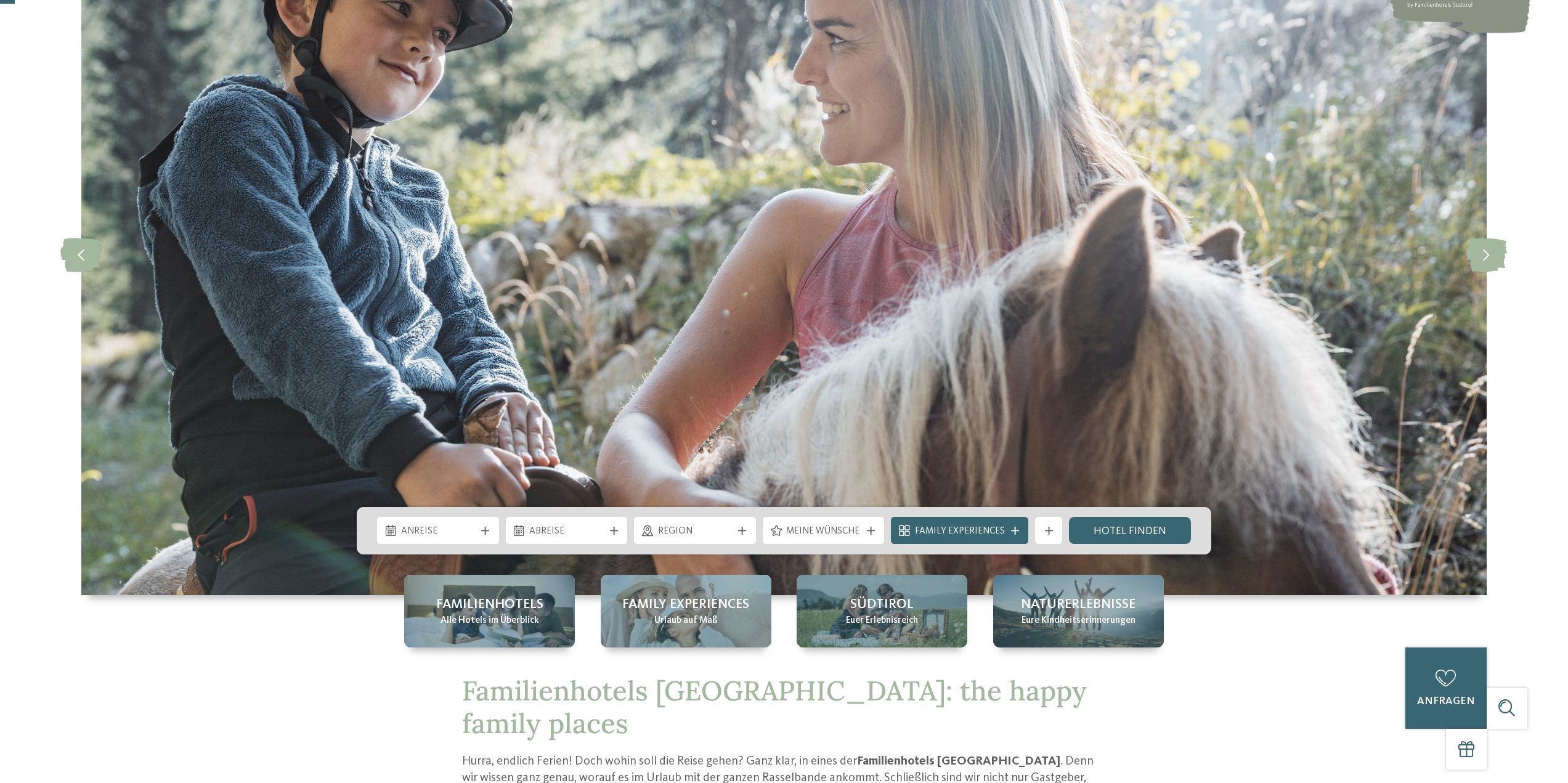
scroll to position [370, 0]
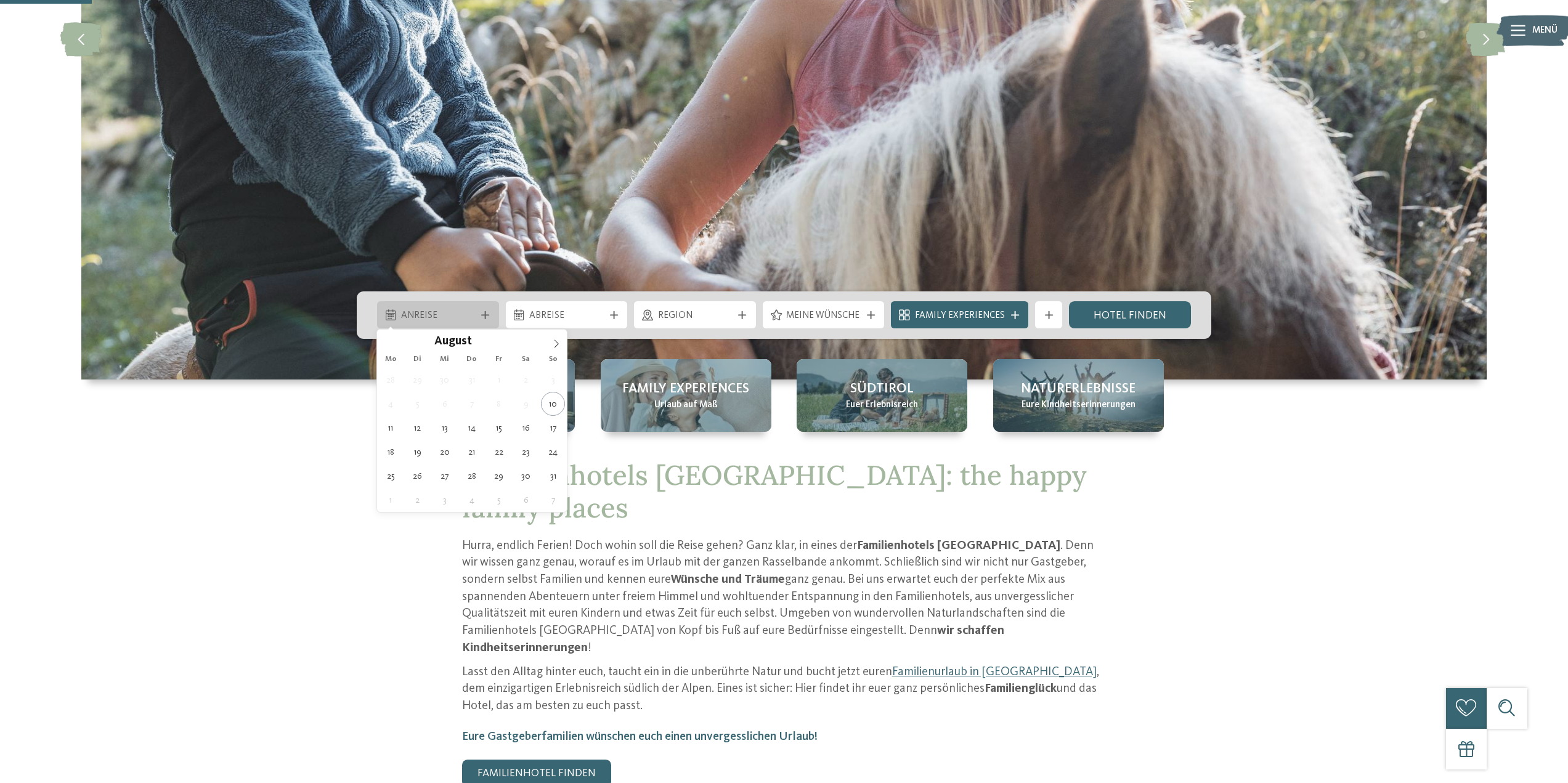
click at [485, 318] on icon at bounding box center [485, 315] width 8 height 8
type div "29.08.2025"
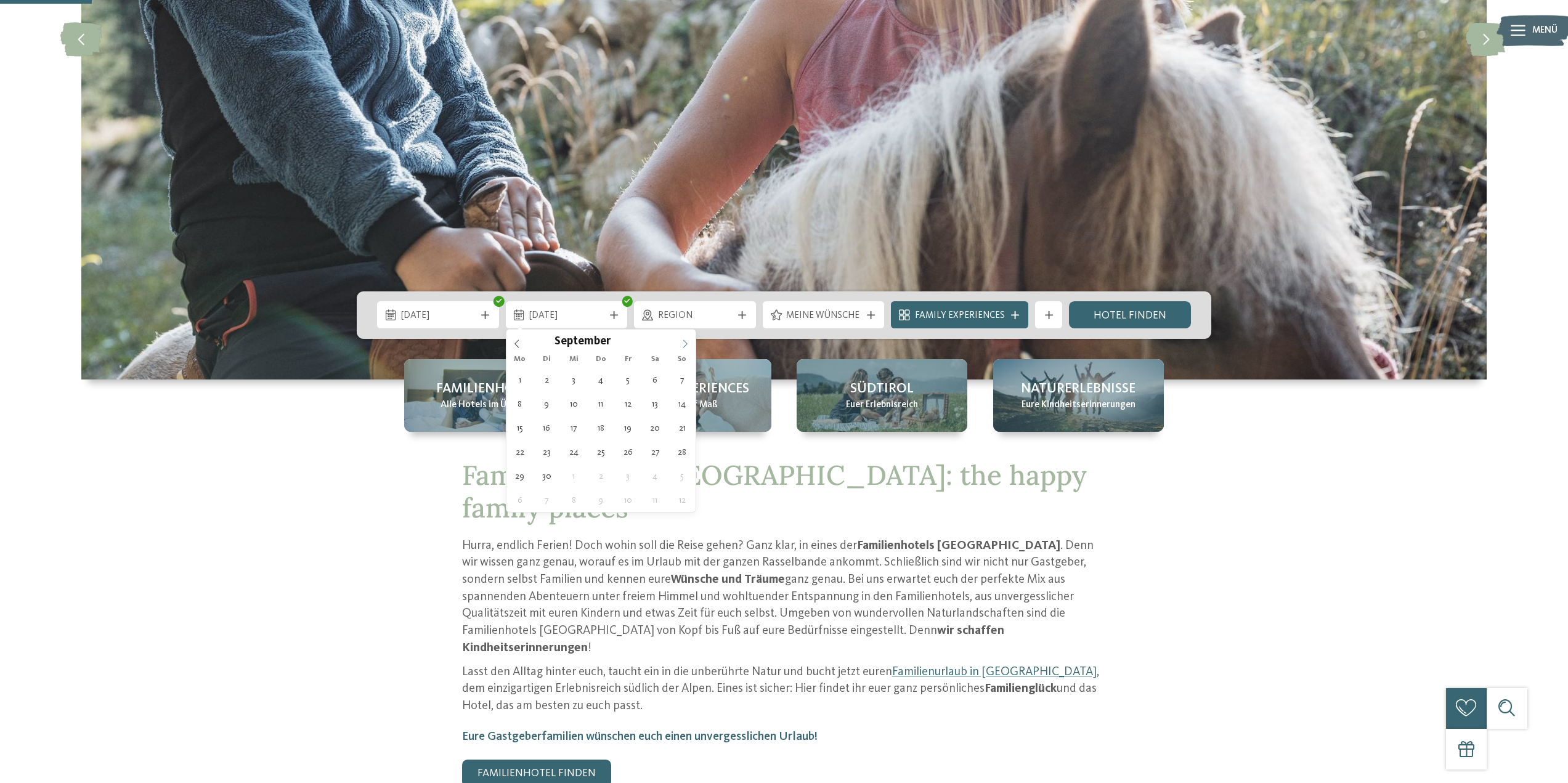
click at [685, 342] on icon at bounding box center [685, 343] width 4 height 8
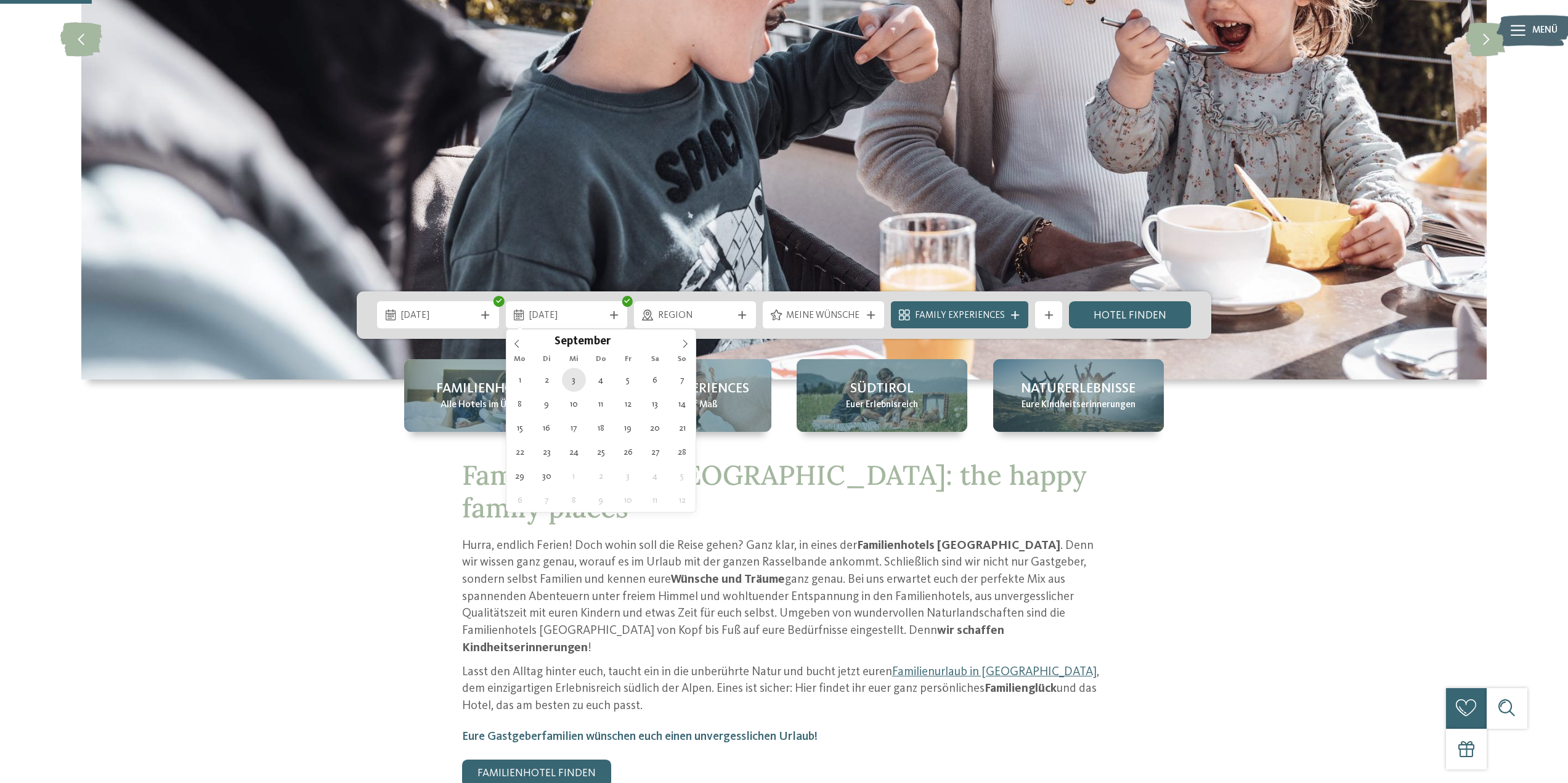
type div "03.09.2025"
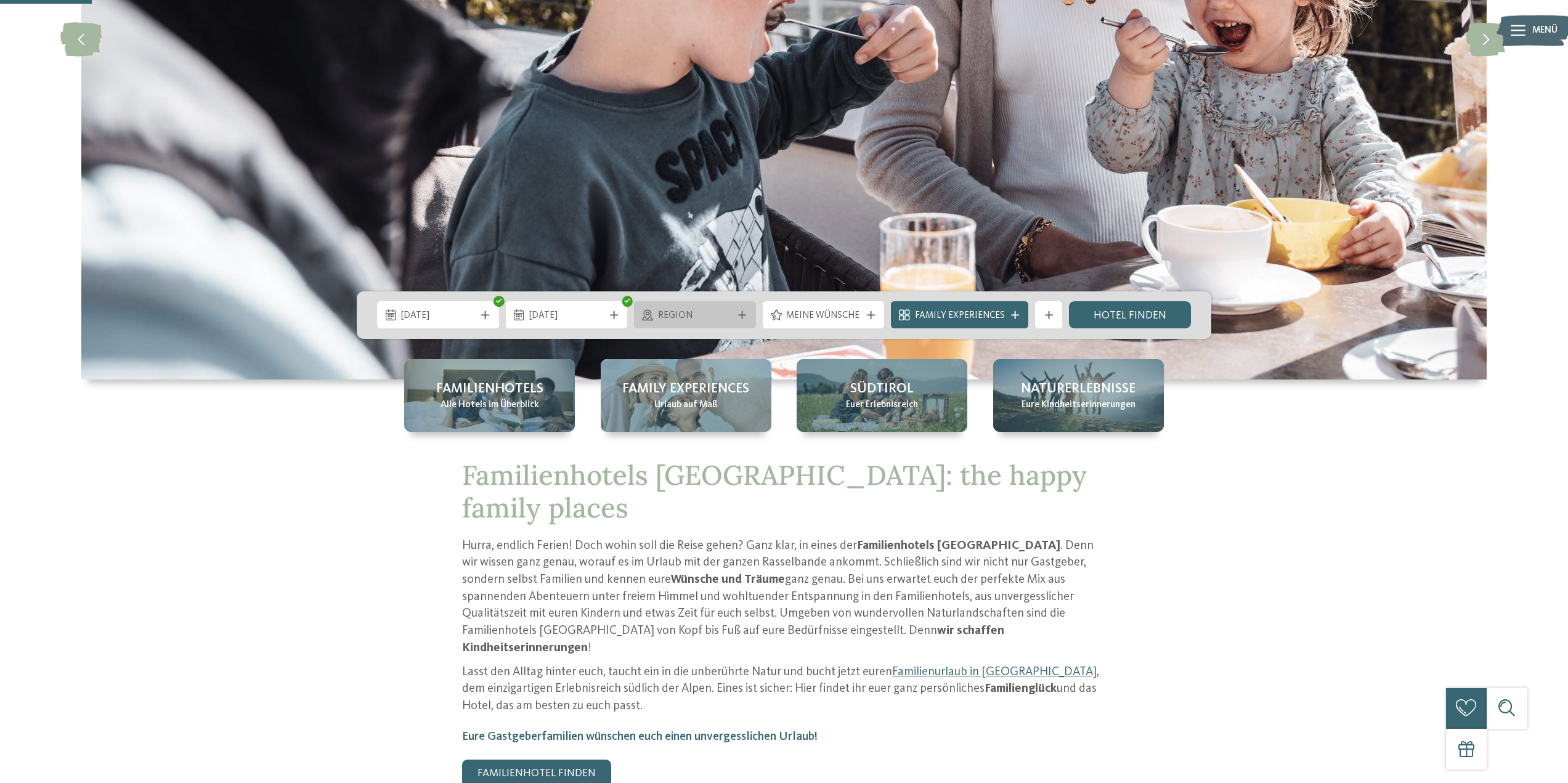
click at [694, 319] on span "Region" at bounding box center [695, 315] width 75 height 13
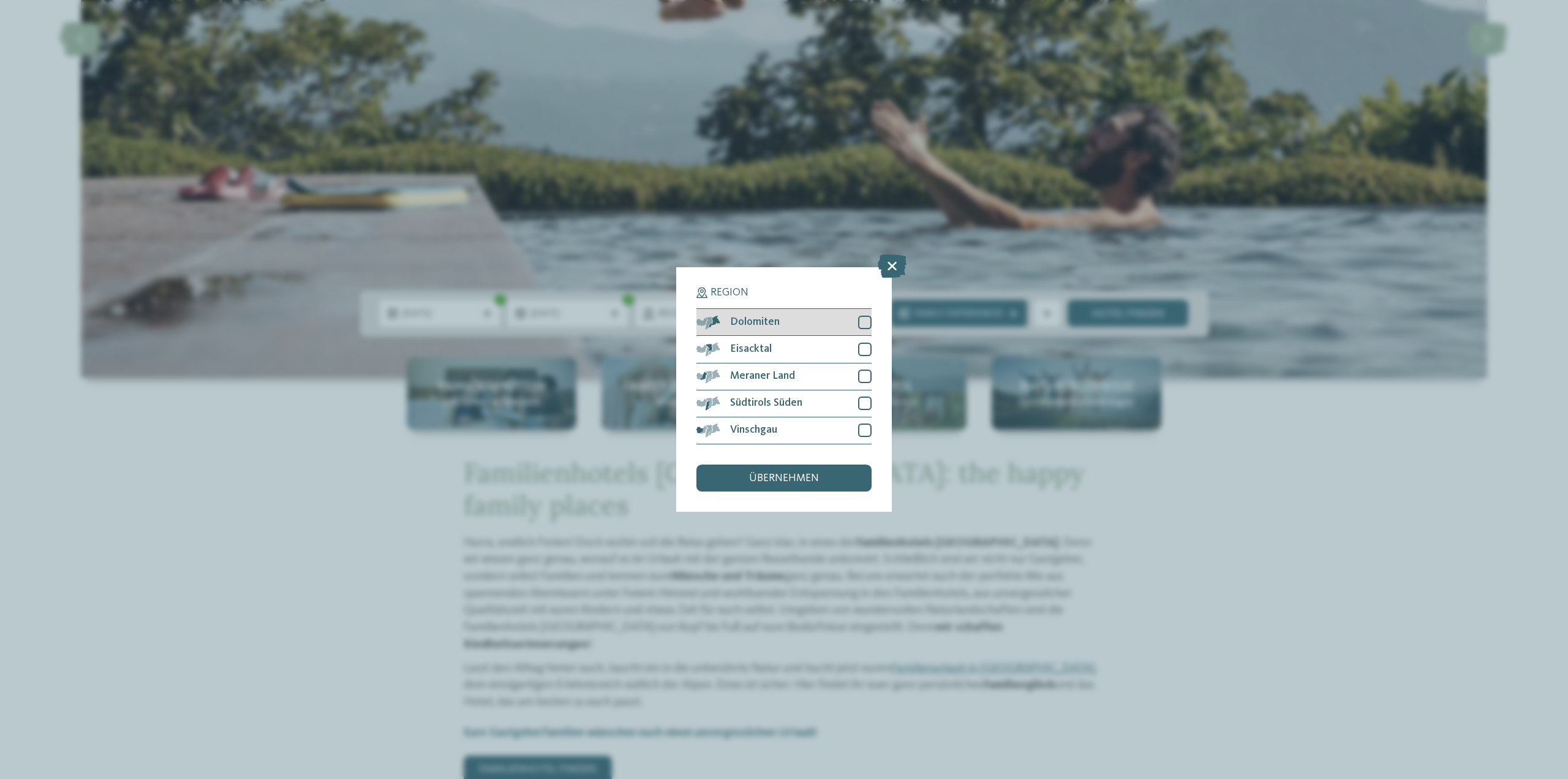
click at [821, 322] on div "Dolomiten" at bounding box center [784, 322] width 175 height 27
click at [793, 471] on div "übernehmen" at bounding box center [784, 478] width 175 height 27
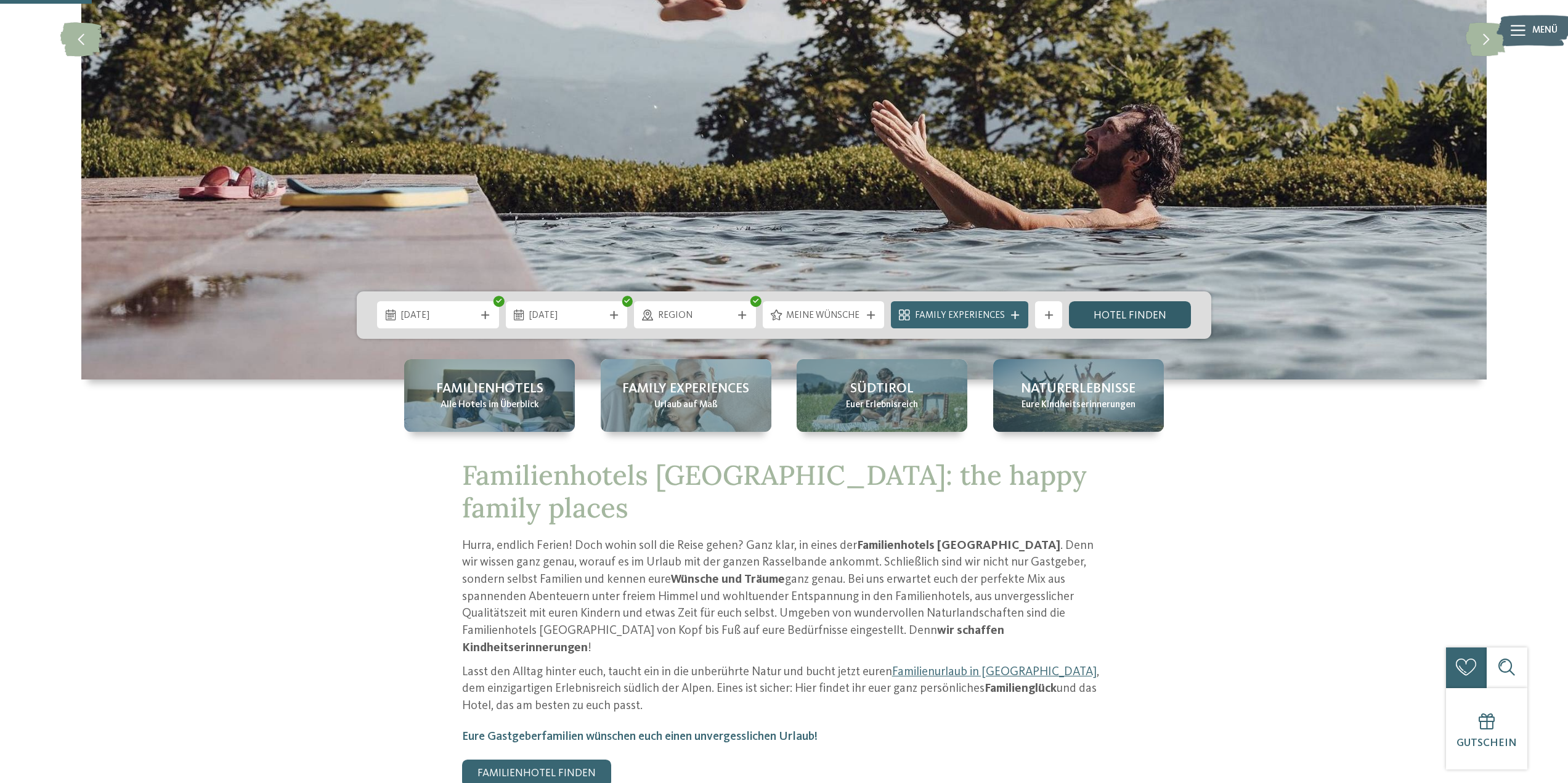
click at [1095, 320] on link "Hotel finden" at bounding box center [1130, 314] width 122 height 27
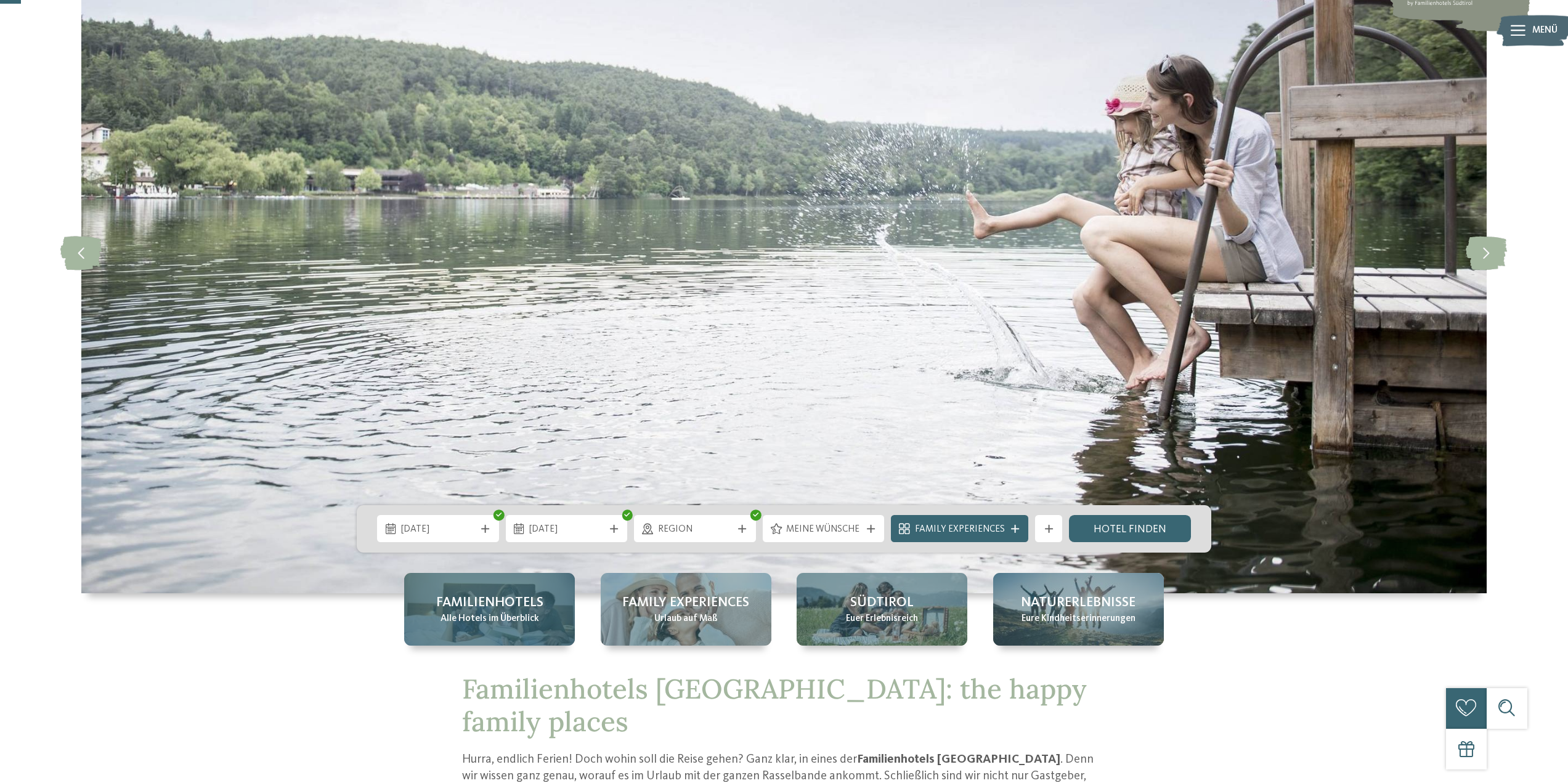
scroll to position [0, 0]
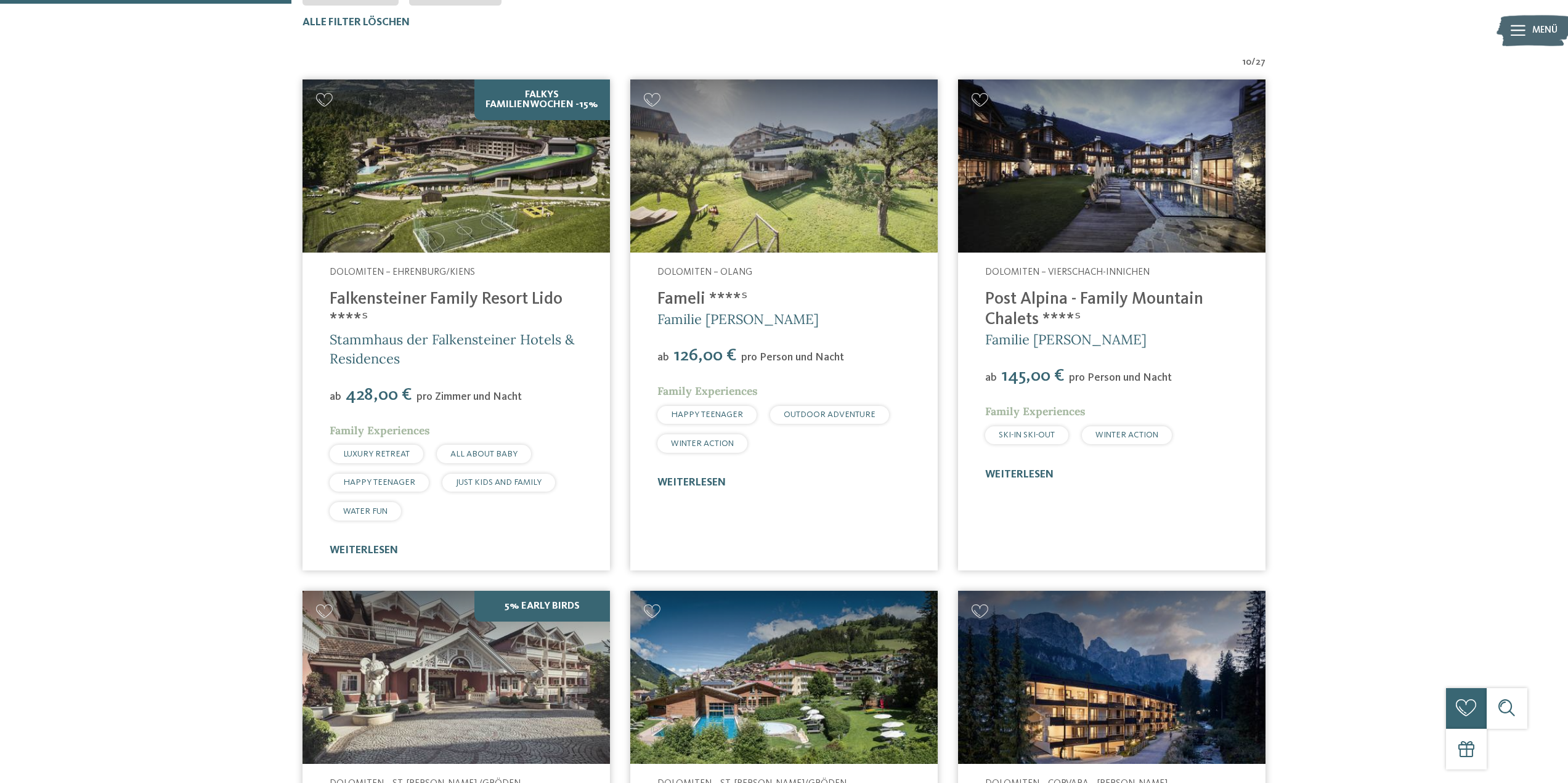
scroll to position [451, 0]
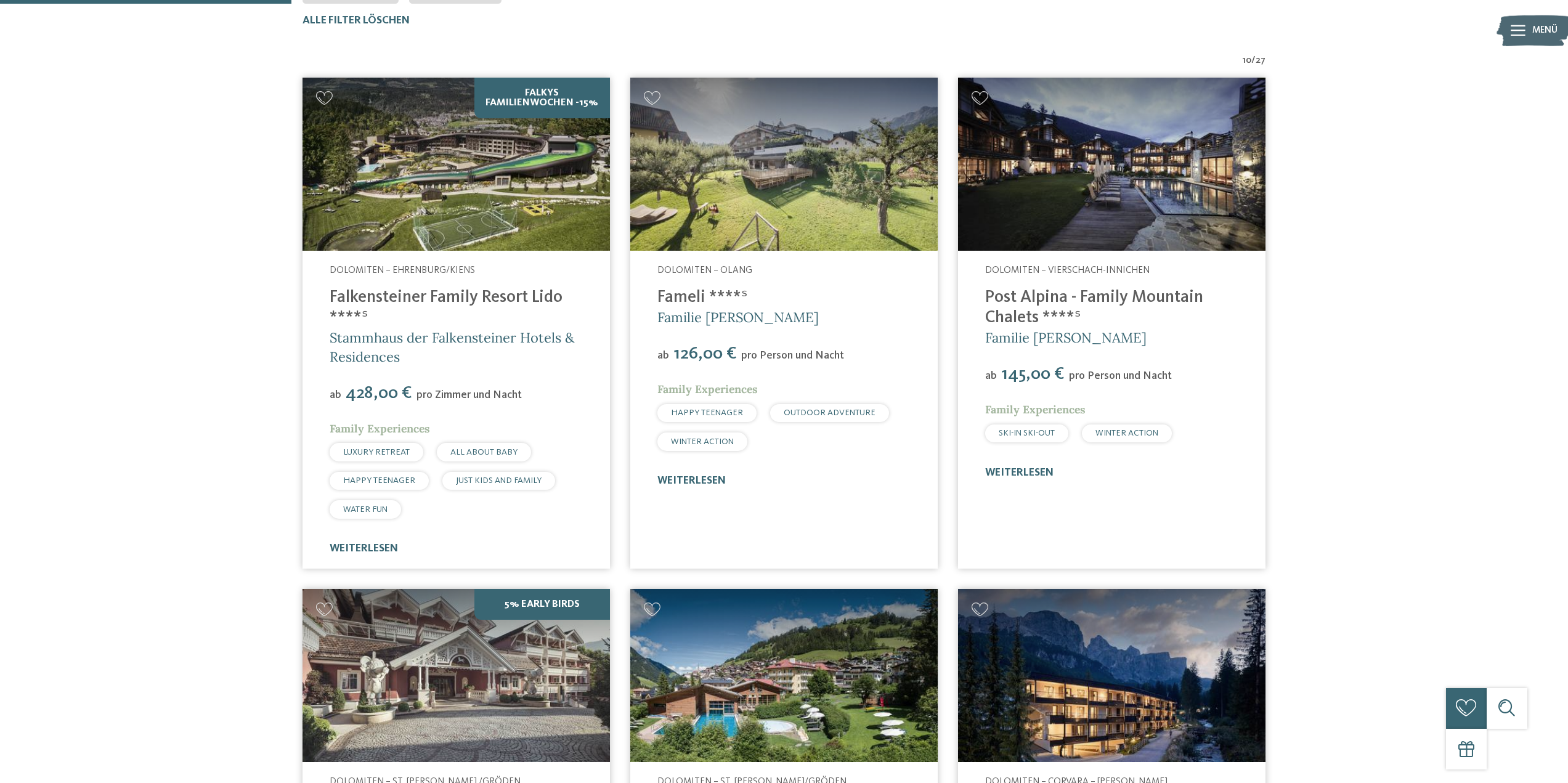
click at [371, 295] on link "Falkensteiner Family Resort Lido ****ˢ" at bounding box center [446, 307] width 233 height 38
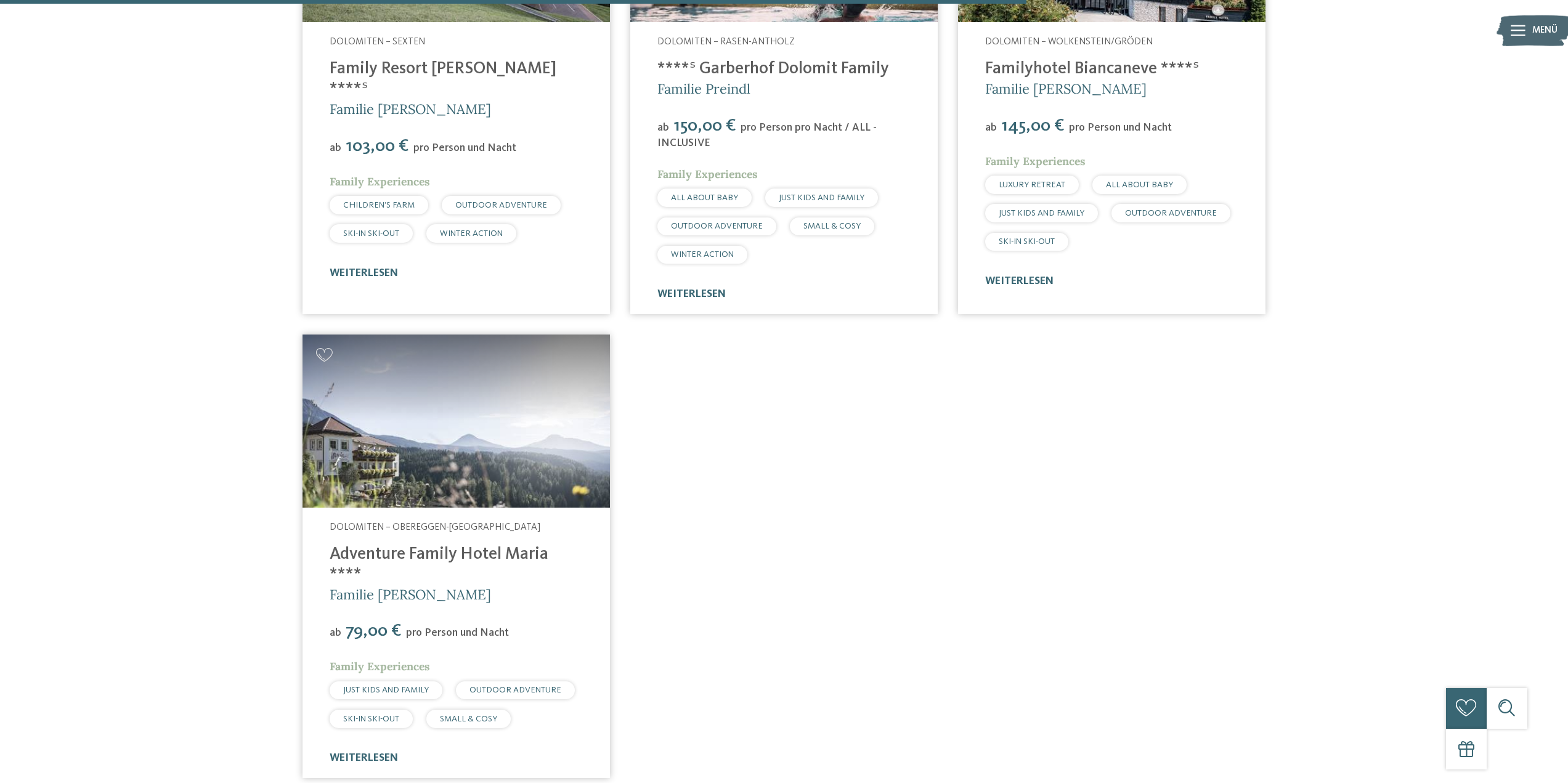
scroll to position [1314, 0]
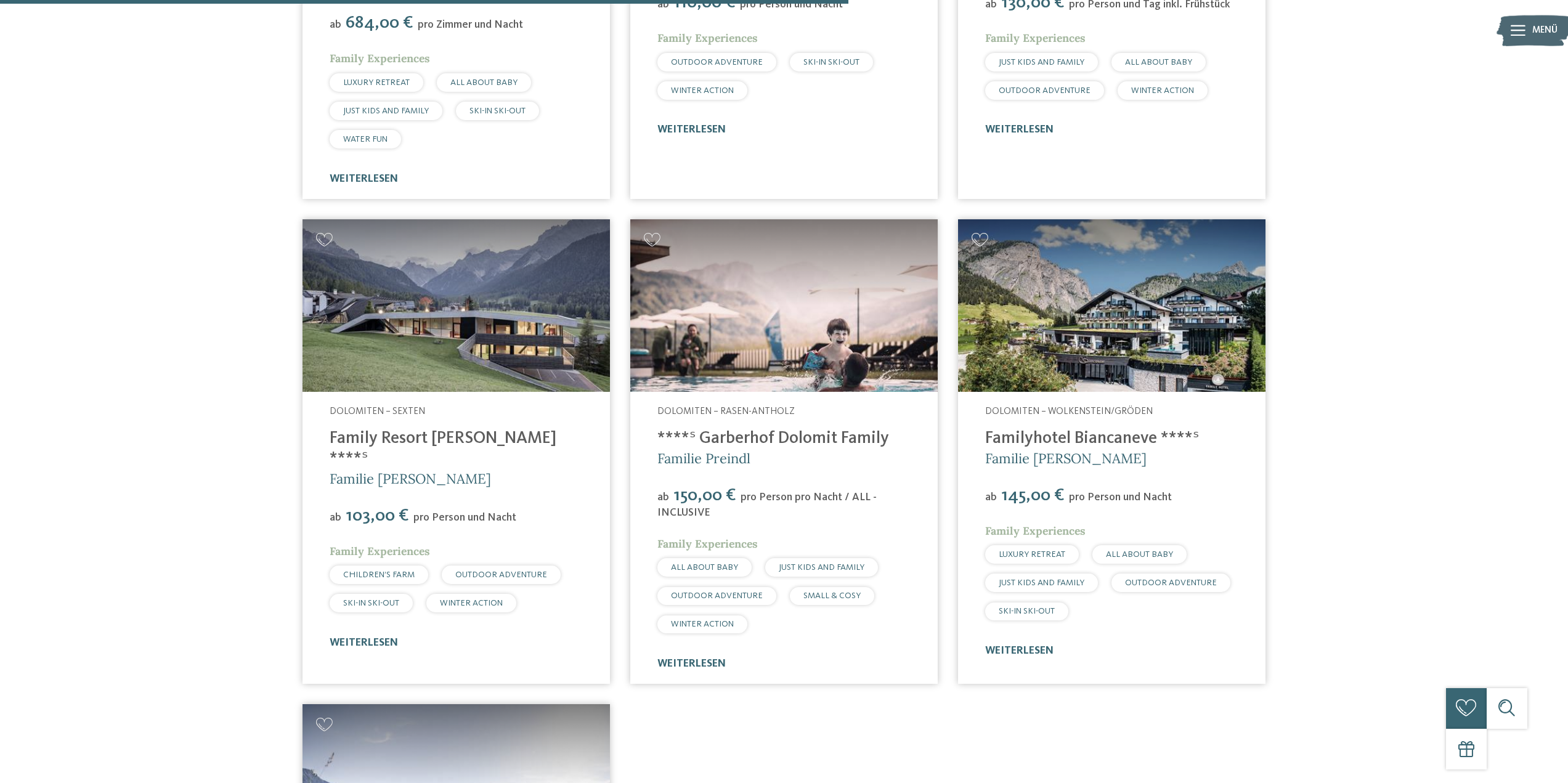
click at [484, 336] on img at bounding box center [456, 305] width 307 height 173
click at [744, 355] on img at bounding box center [783, 305] width 307 height 173
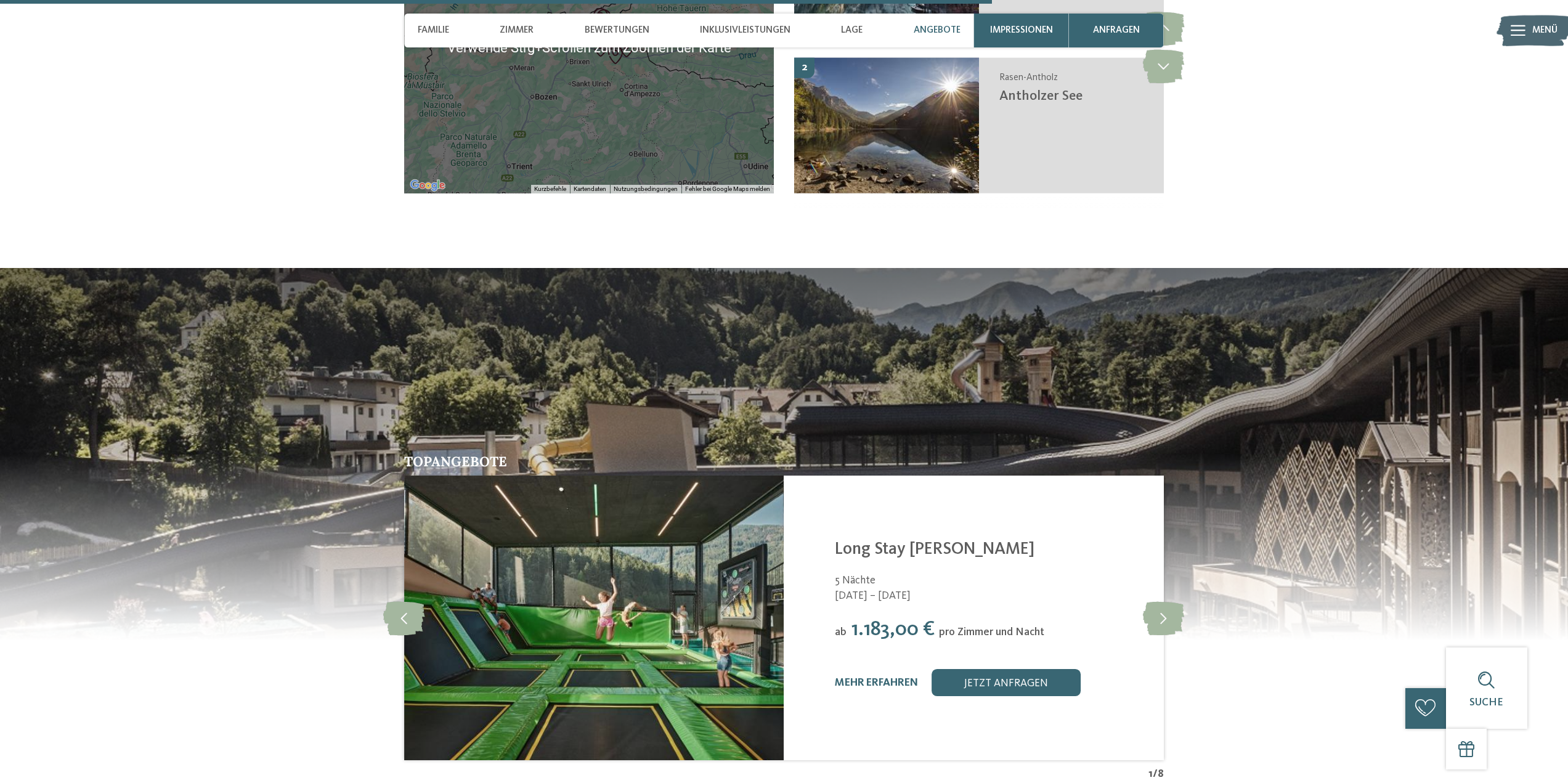
scroll to position [2956, 0]
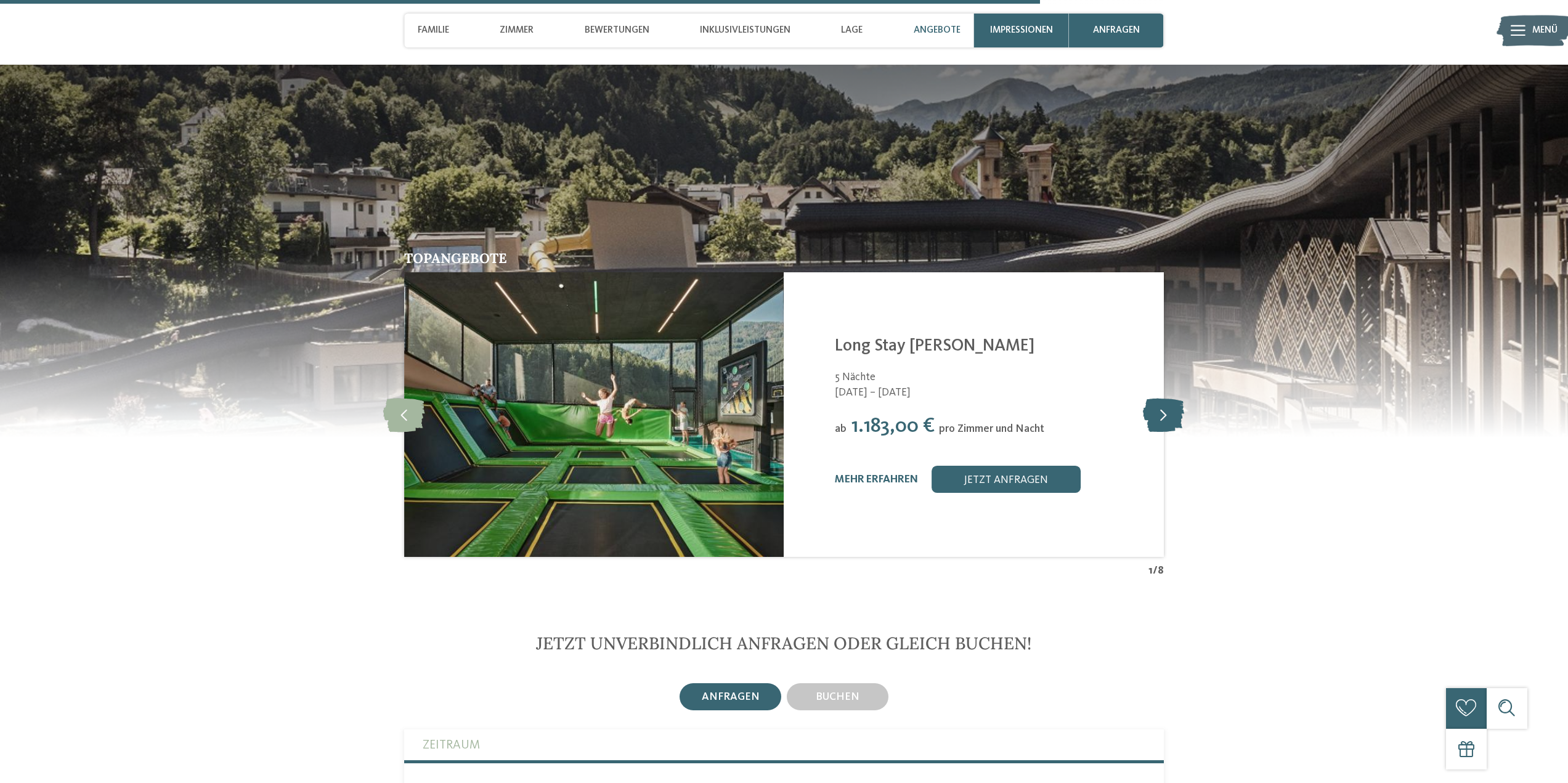
click at [1161, 404] on icon at bounding box center [1163, 414] width 41 height 34
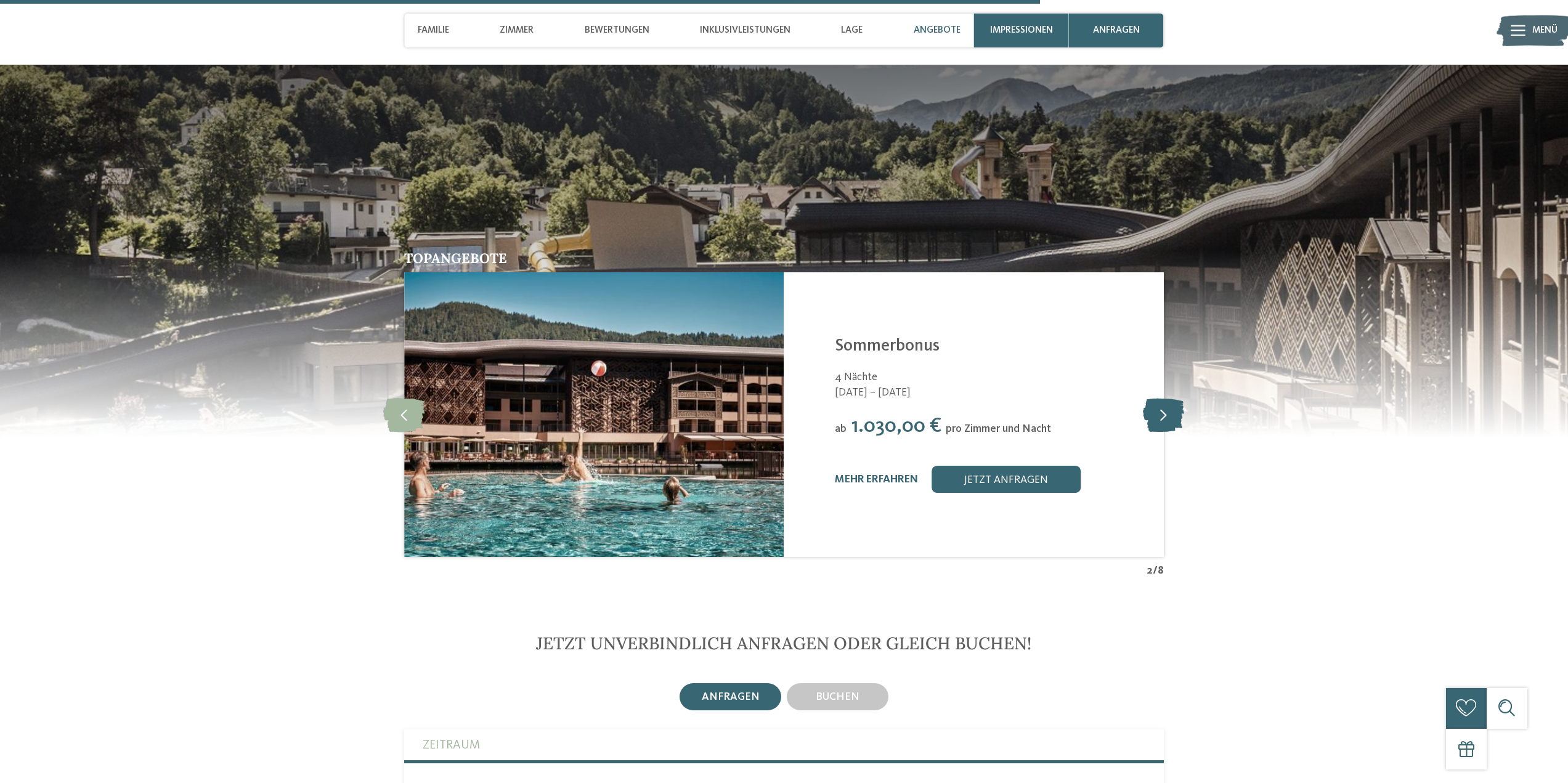
click at [1159, 406] on icon at bounding box center [1163, 414] width 41 height 34
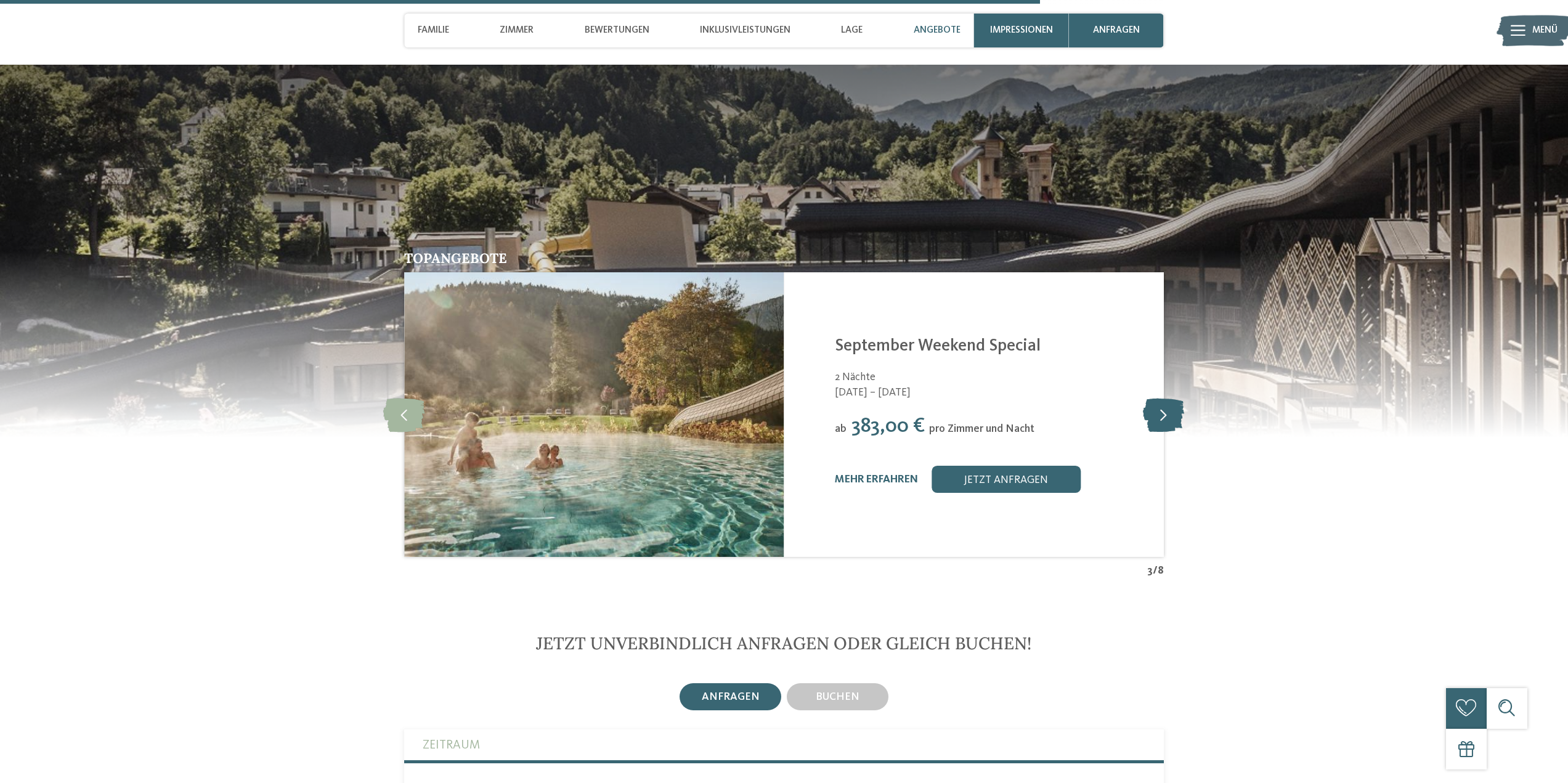
click at [1159, 406] on icon at bounding box center [1163, 414] width 41 height 34
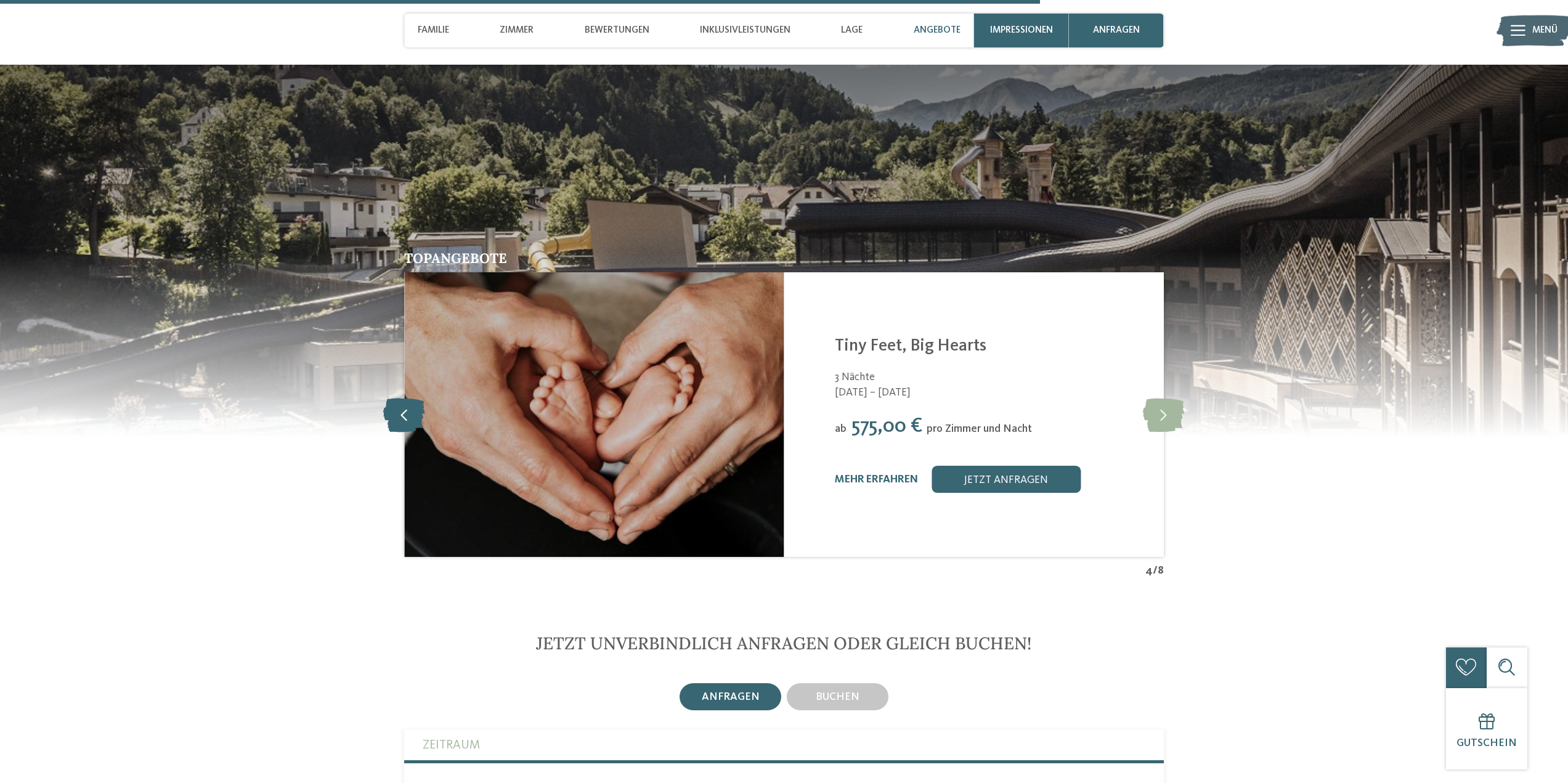
click at [421, 402] on icon at bounding box center [404, 414] width 42 height 34
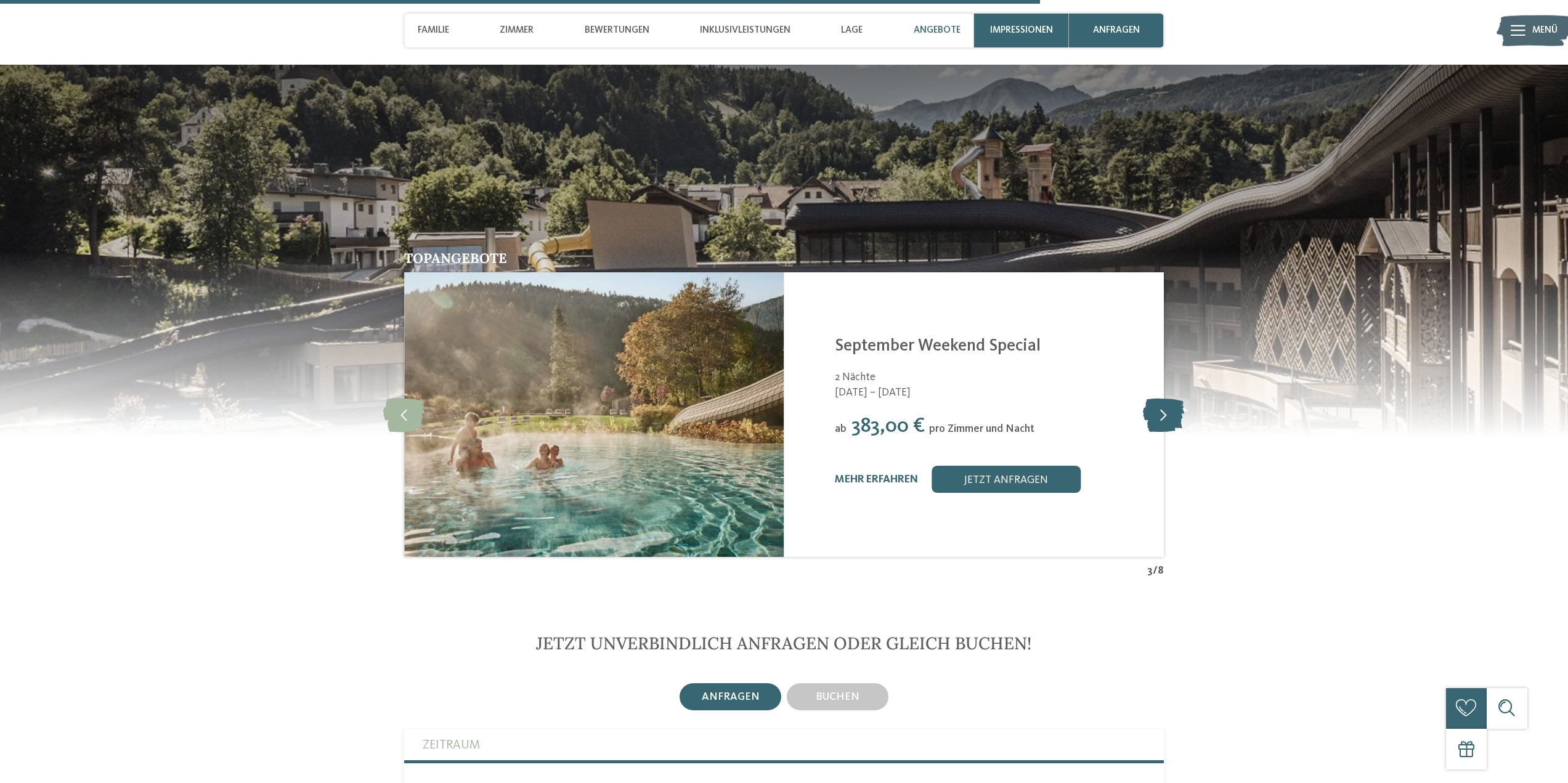
click at [1158, 398] on icon at bounding box center [1163, 414] width 41 height 34
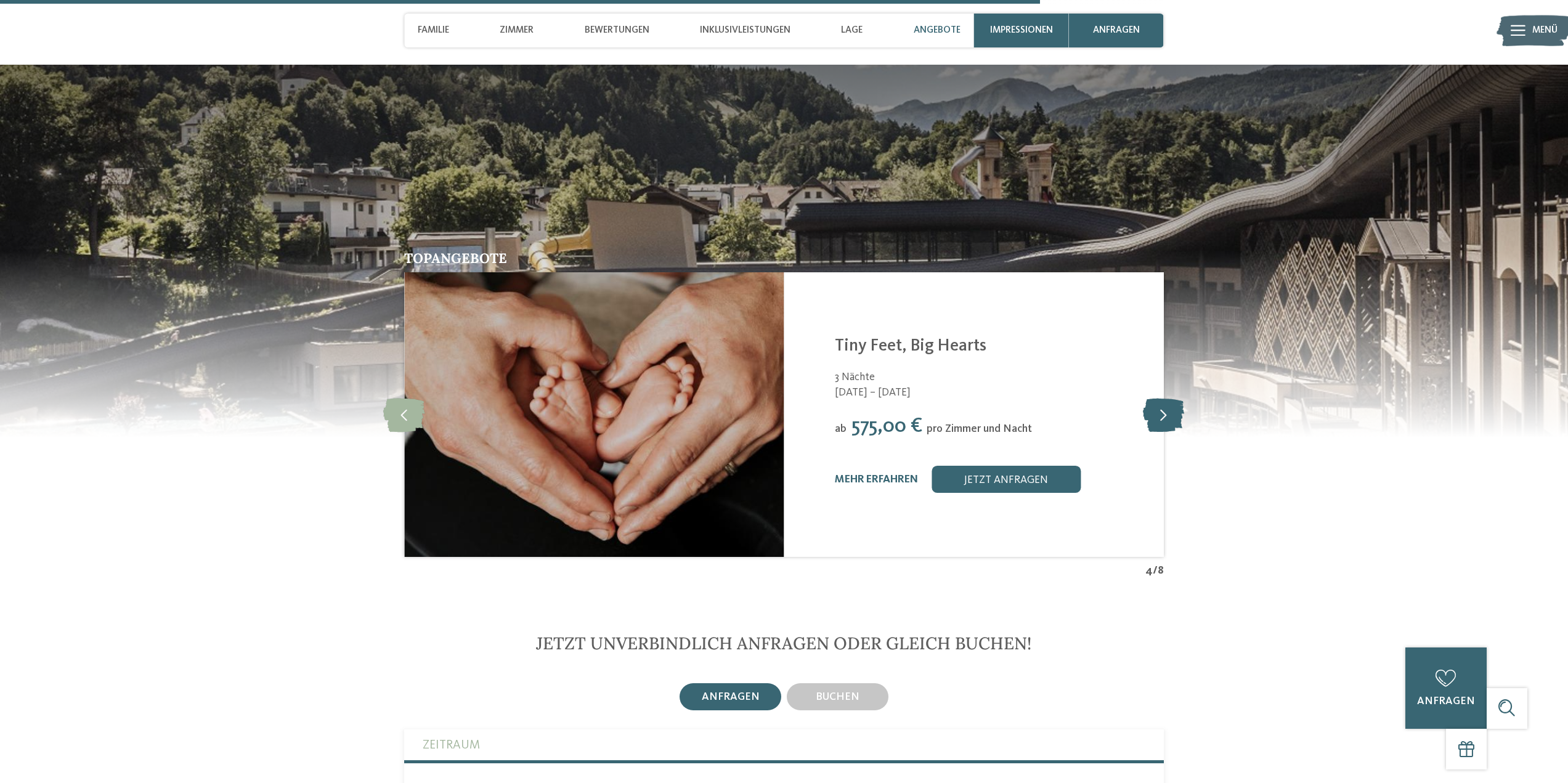
click at [1172, 402] on icon at bounding box center [1163, 414] width 41 height 34
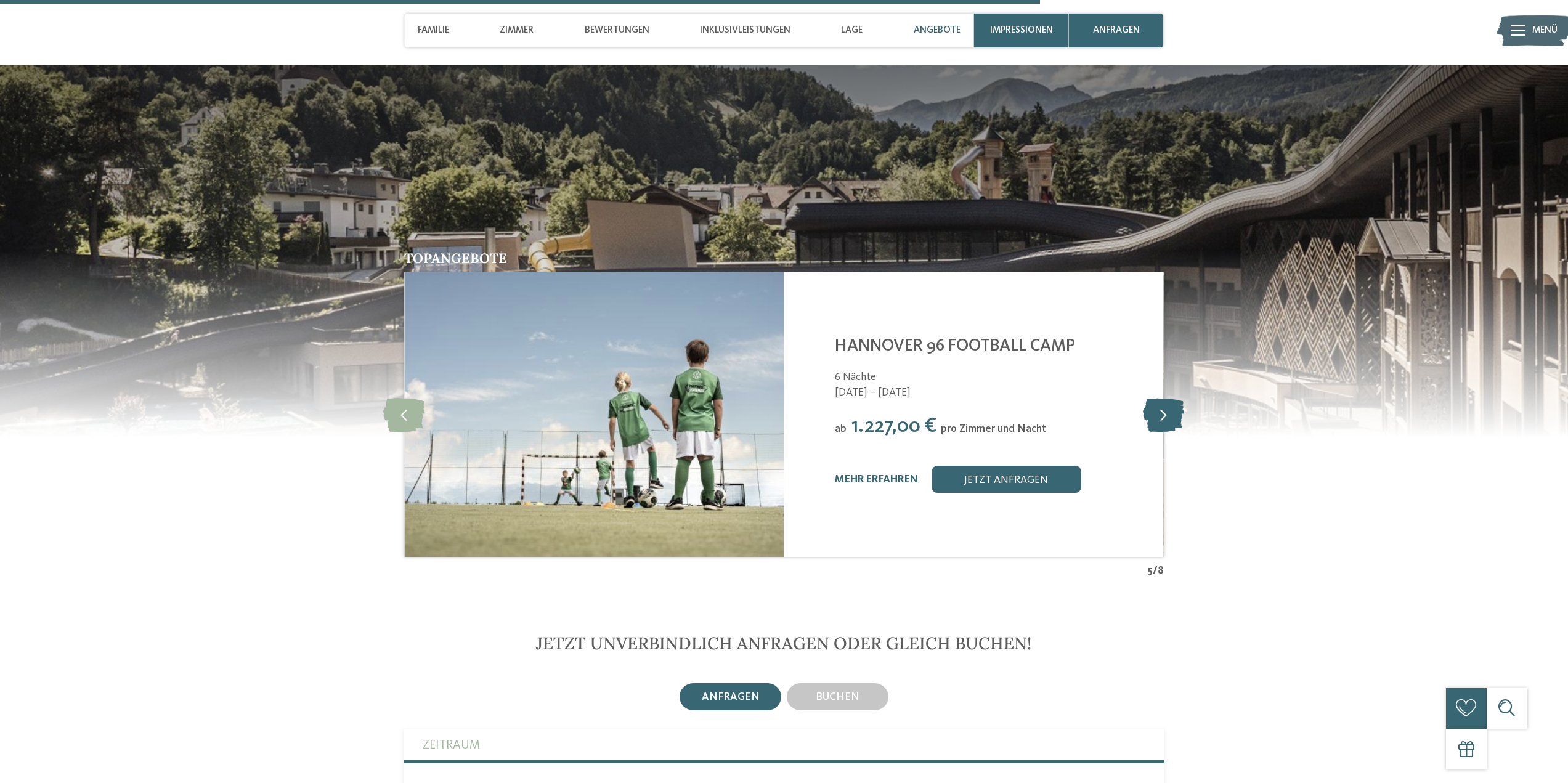
click at [1171, 403] on icon at bounding box center [1163, 414] width 41 height 34
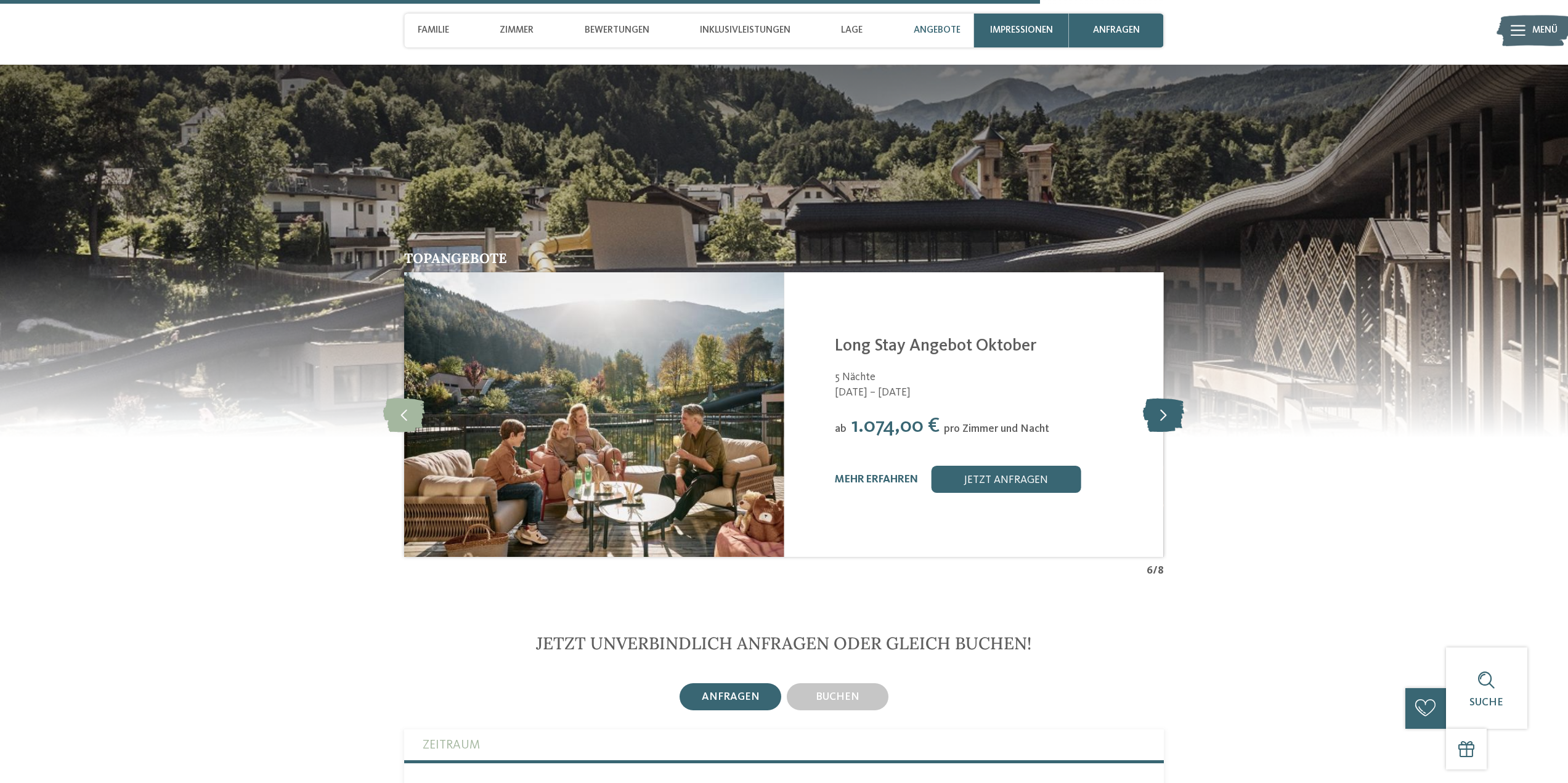
click at [1171, 404] on icon at bounding box center [1163, 414] width 41 height 34
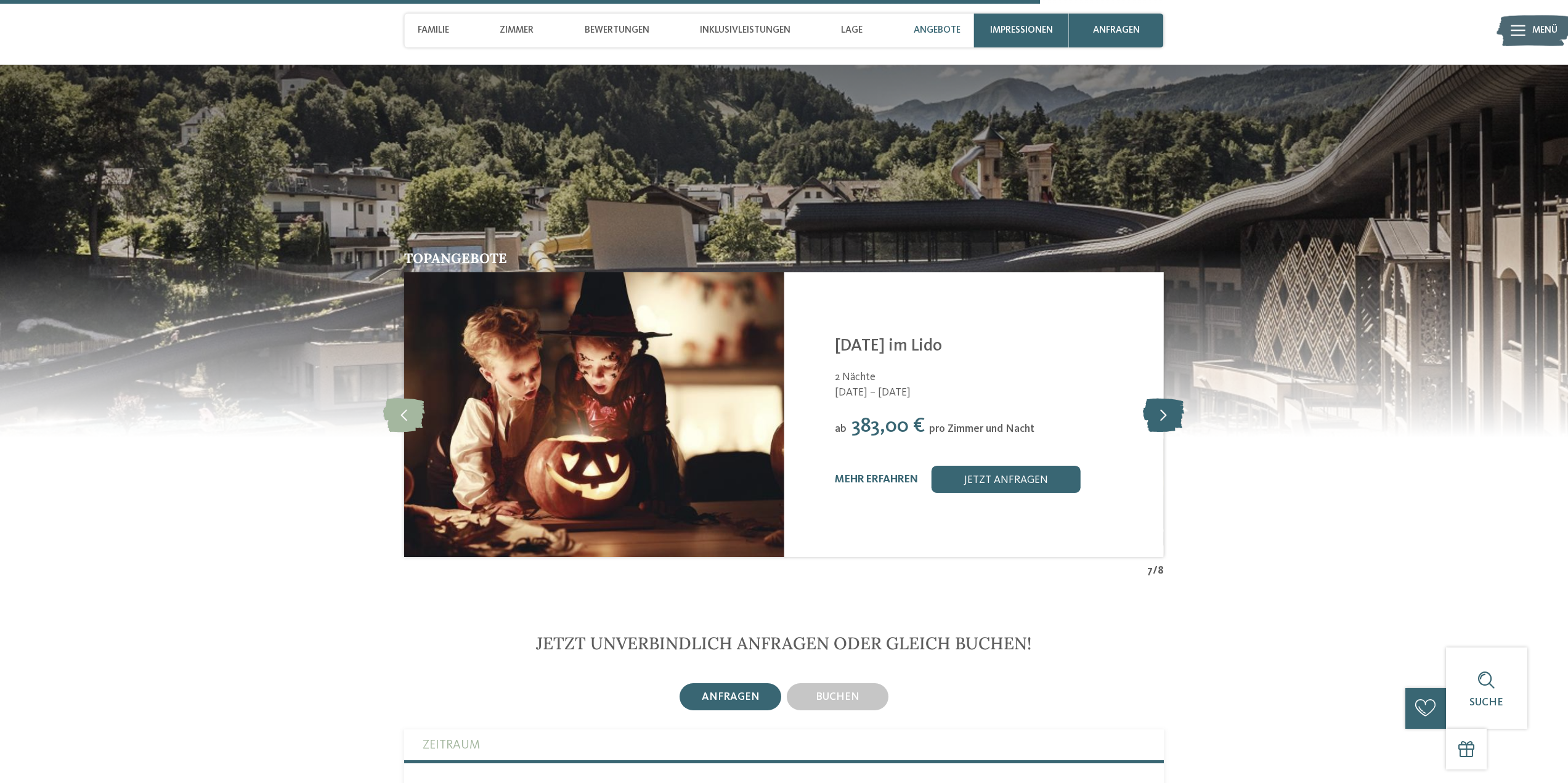
click at [1170, 404] on icon at bounding box center [1163, 414] width 41 height 34
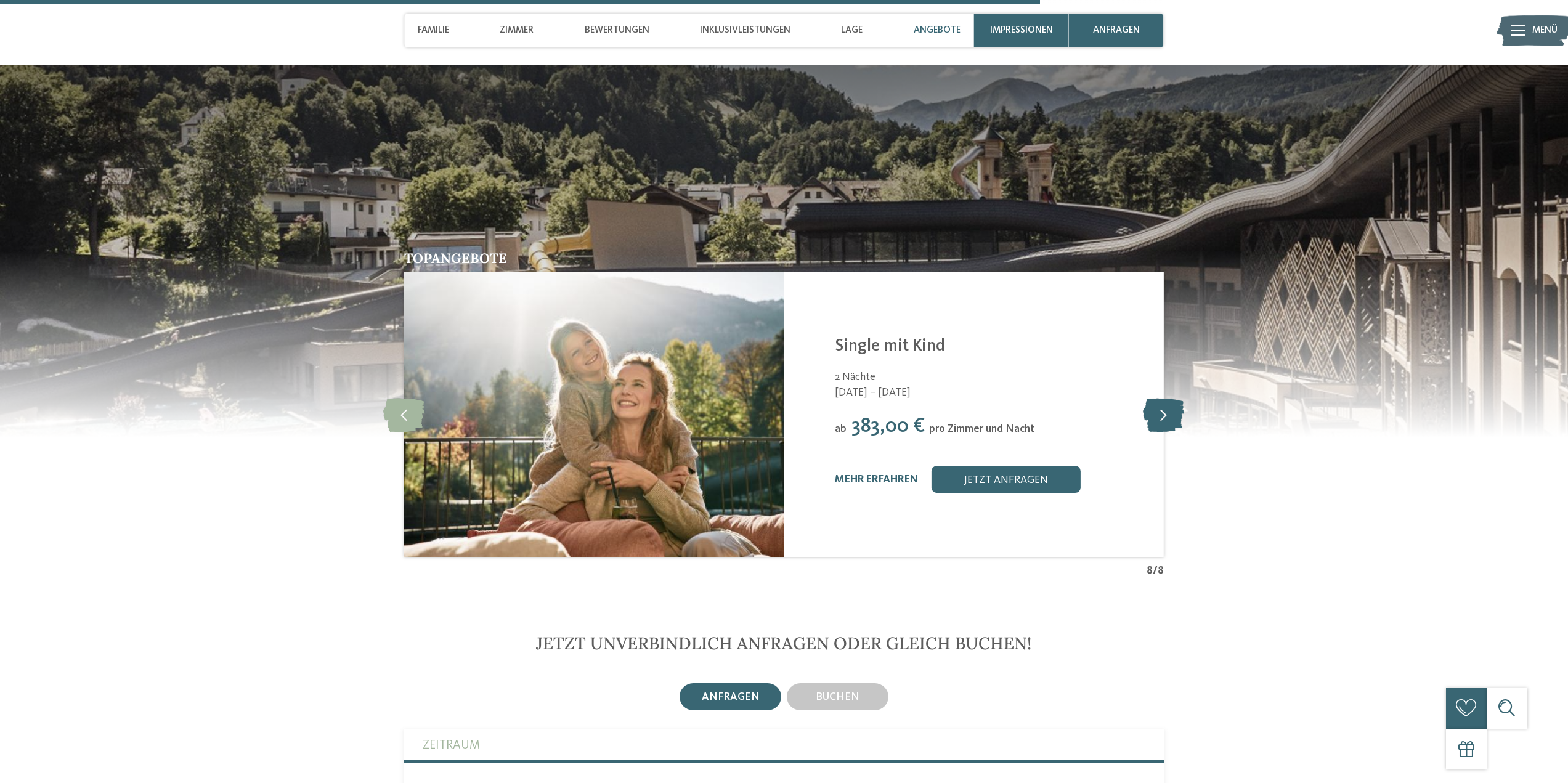
click at [1160, 398] on icon at bounding box center [1163, 414] width 41 height 34
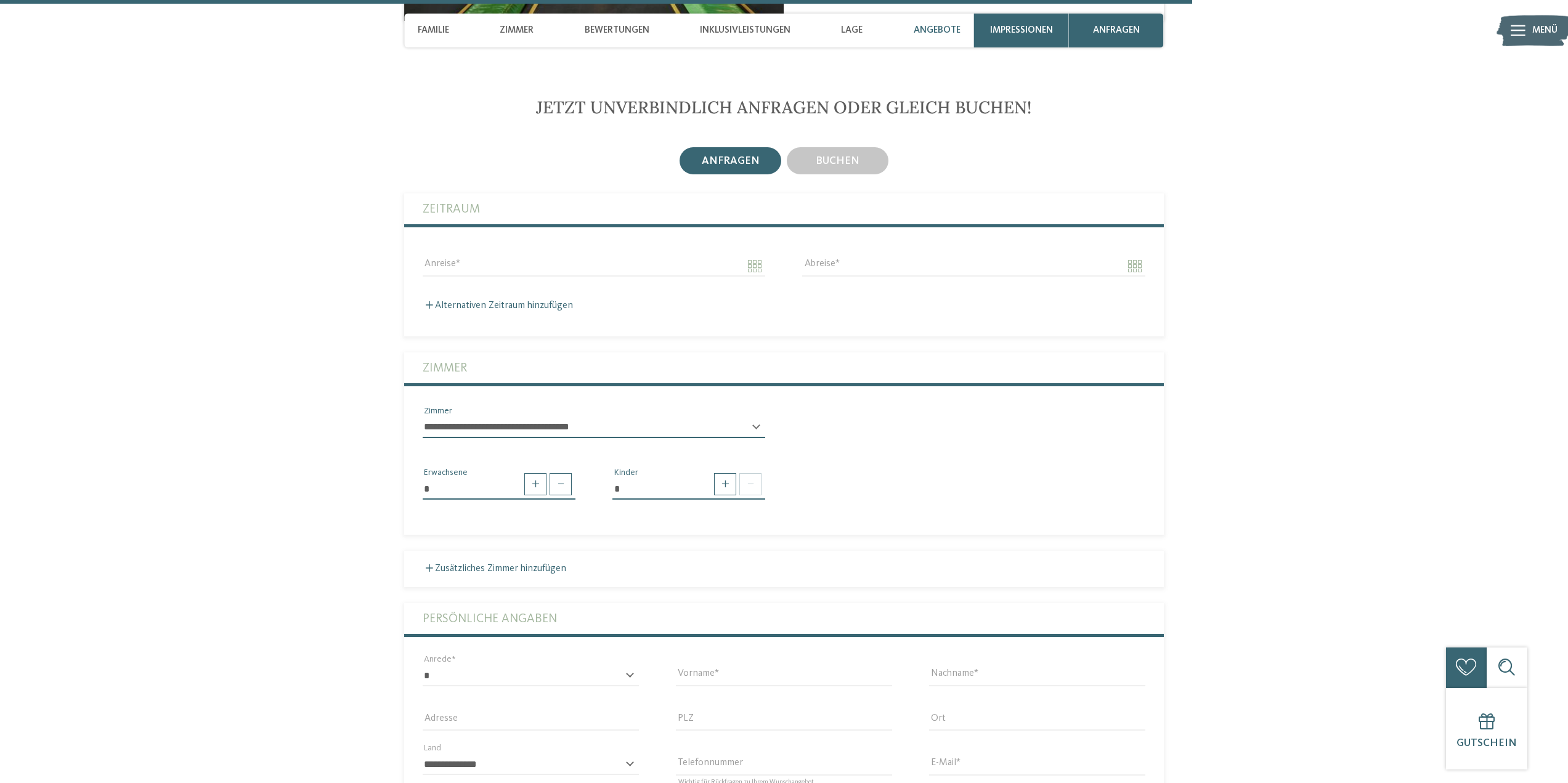
scroll to position [3880, 0]
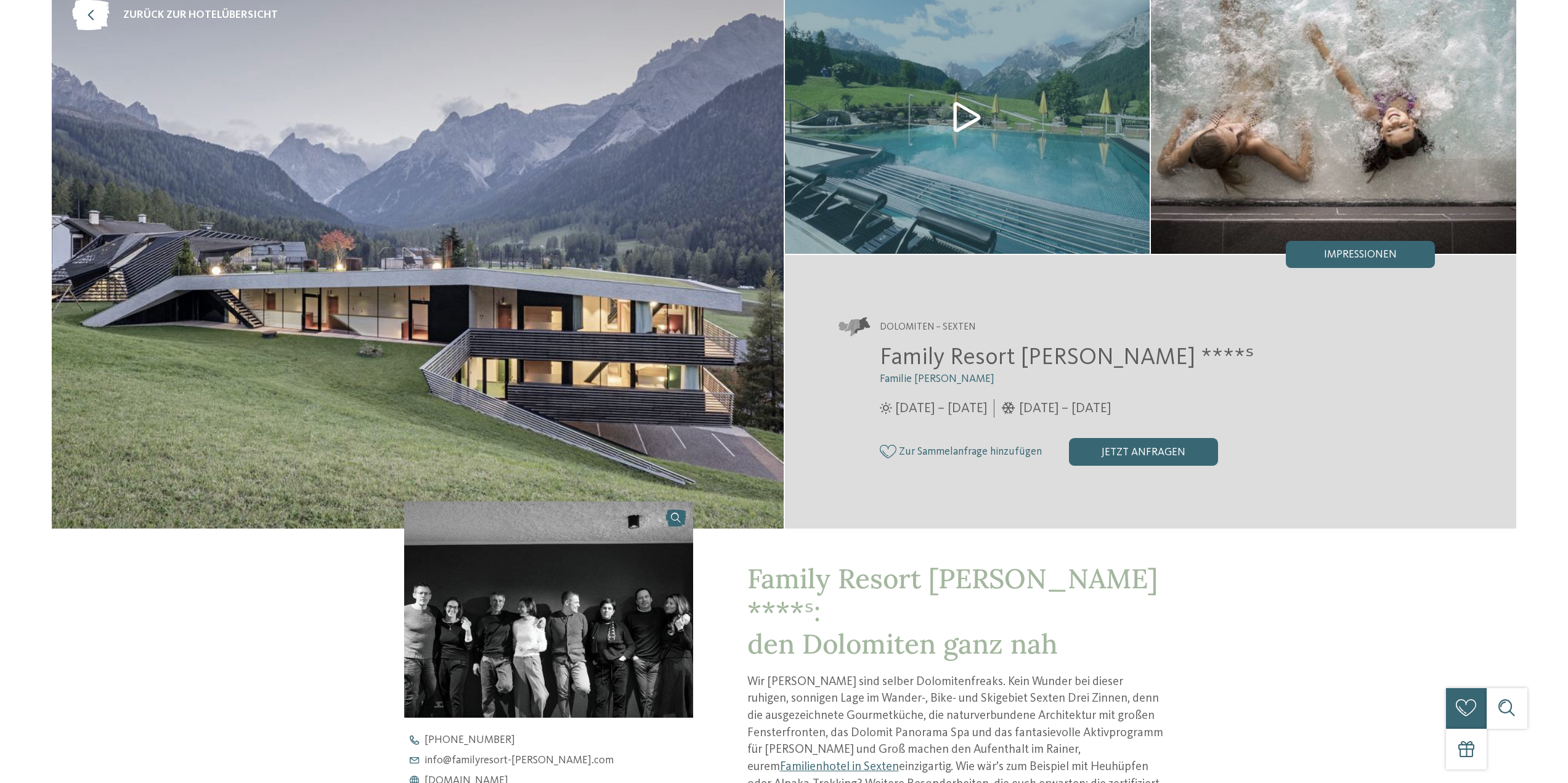
scroll to position [308, 0]
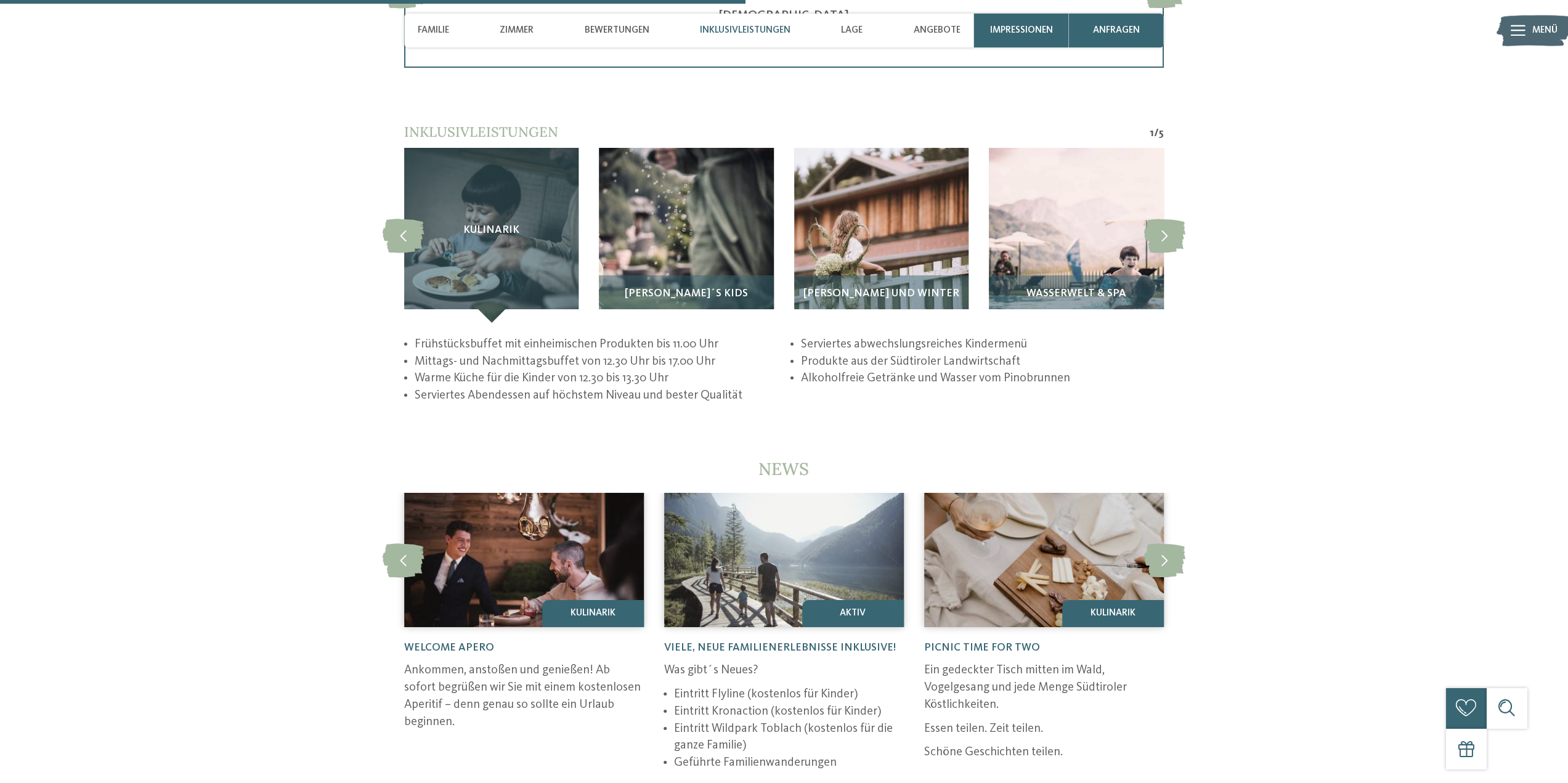
scroll to position [2710, 0]
